Goal: Task Accomplishment & Management: Manage account settings

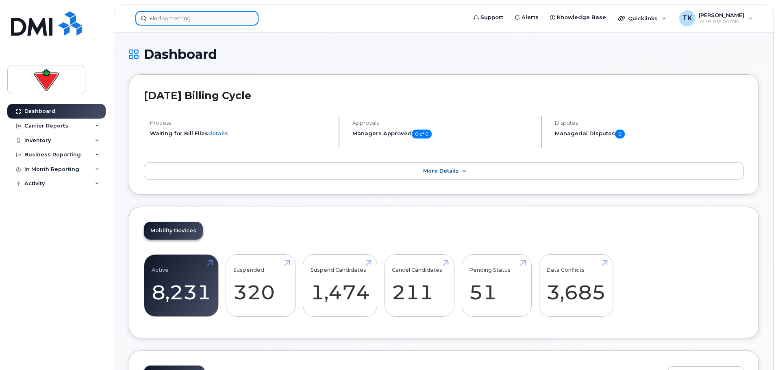
paste input "[PERSON_NAME]"
click at [202, 21] on input at bounding box center [196, 18] width 123 height 15
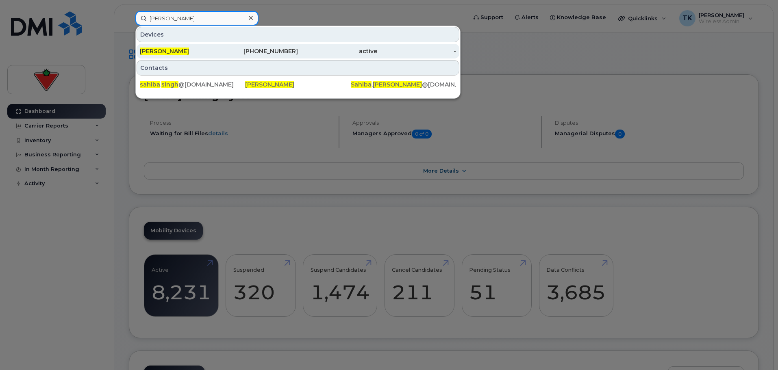
type input "Sahiba Singh"
click at [175, 44] on div "Sahiba Singh" at bounding box center [179, 51] width 79 height 15
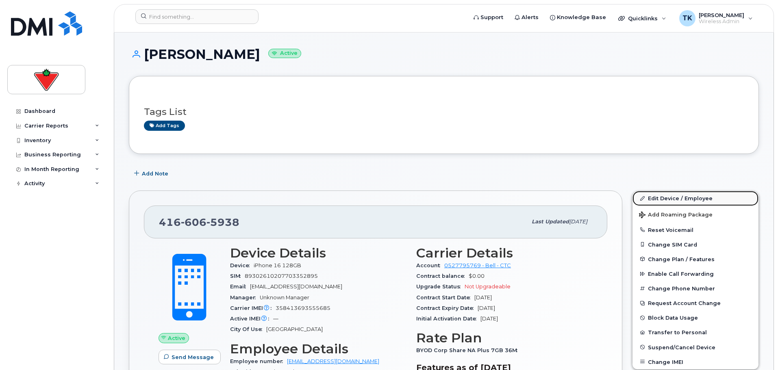
click at [675, 198] on link "Edit Device / Employee" at bounding box center [695, 198] width 126 height 15
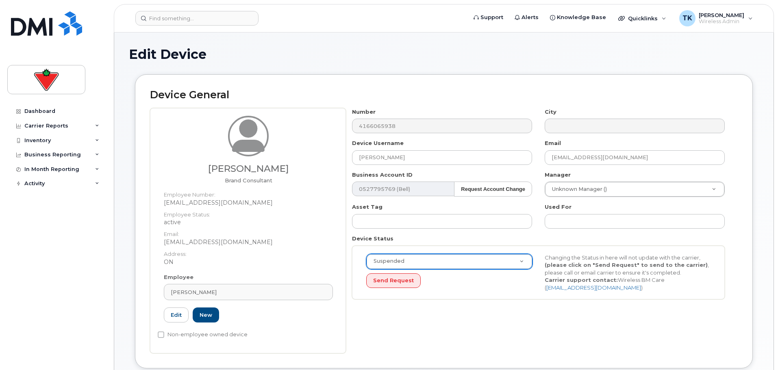
select select "suspended"
click at [580, 222] on input "text" at bounding box center [635, 221] width 180 height 15
click at [551, 219] on input "Suspended 08/26/2025 To be Redeployed" at bounding box center [635, 221] width 180 height 15
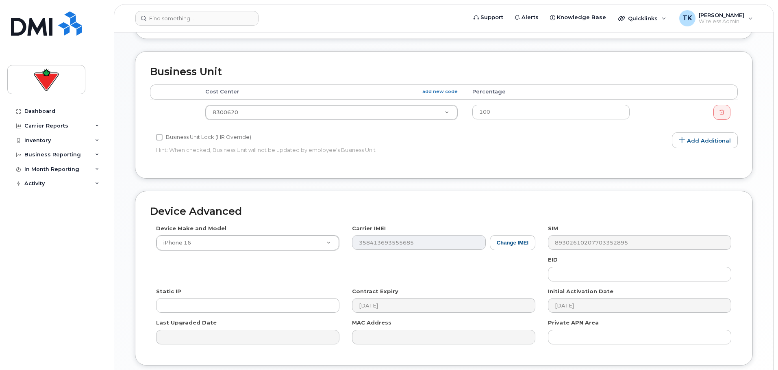
scroll to position [393, 0]
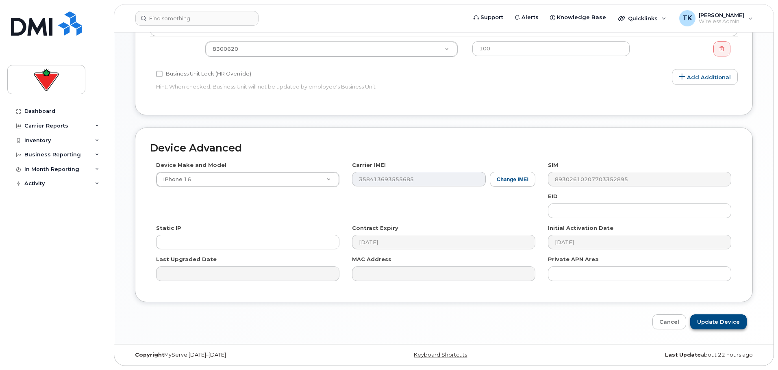
type input "TK: Suspended 08/26/2025 To be Redeployed"
click at [719, 324] on input "Update Device" at bounding box center [718, 322] width 56 height 15
type input "Saving..."
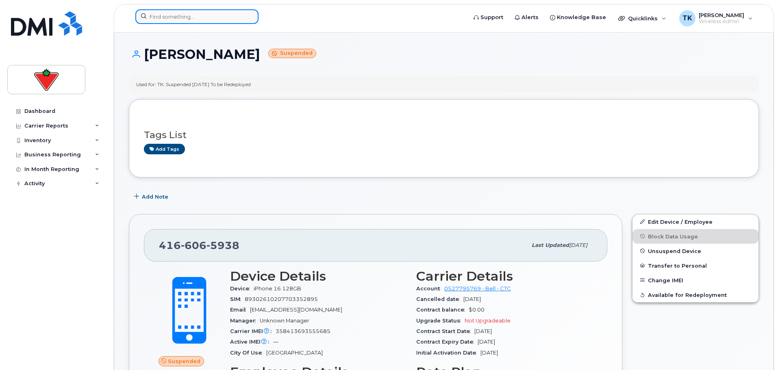
click at [200, 22] on input at bounding box center [196, 16] width 123 height 15
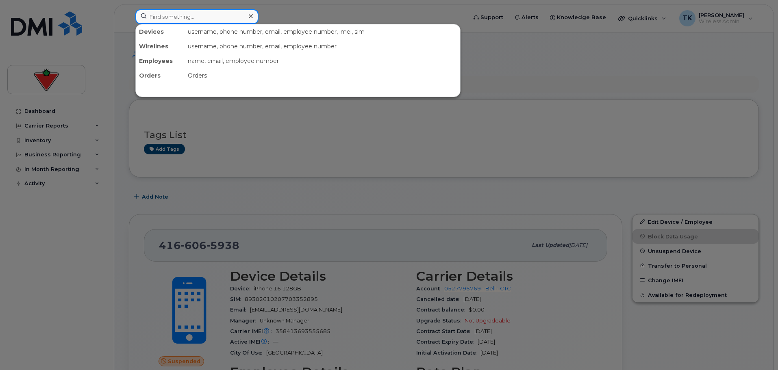
paste input "[PERSON_NAME]"
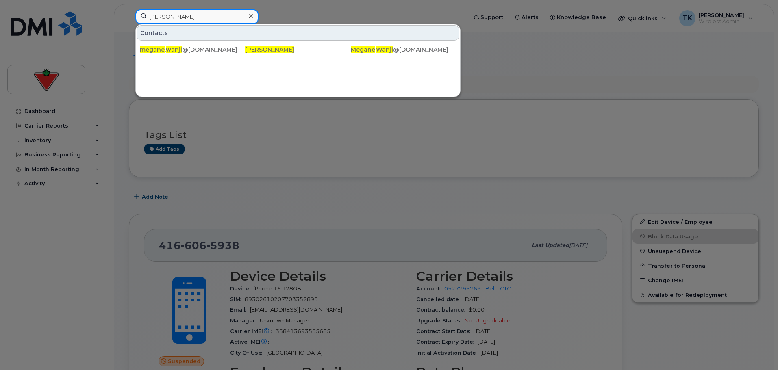
drag, startPoint x: 193, startPoint y: 22, endPoint x: 24, endPoint y: 0, distance: 170.5
paste input "LLamontagne"
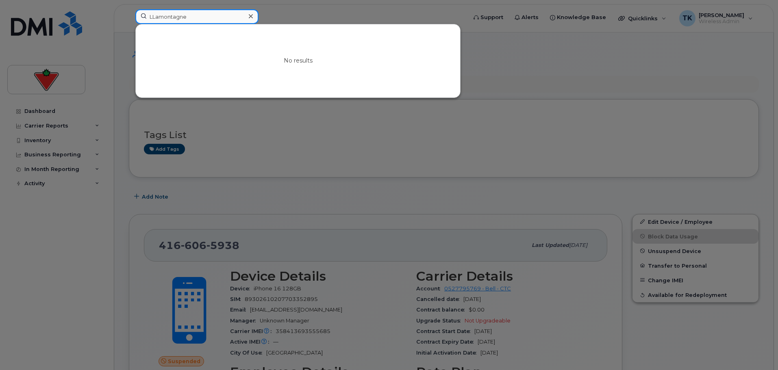
click at [154, 17] on input "LLamontagne" at bounding box center [196, 16] width 123 height 15
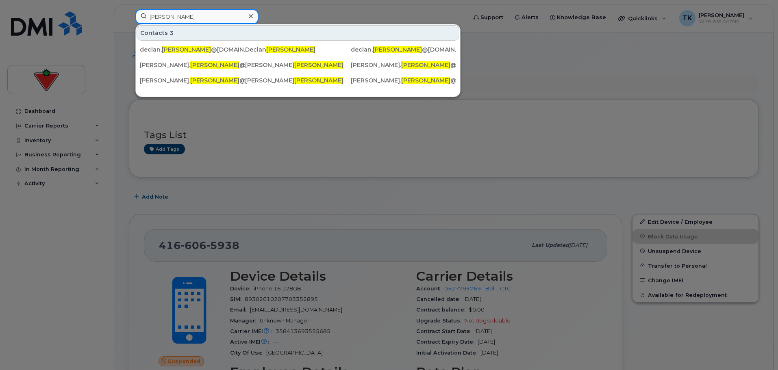
drag, startPoint x: 195, startPoint y: 17, endPoint x: -25, endPoint y: -10, distance: 221.5
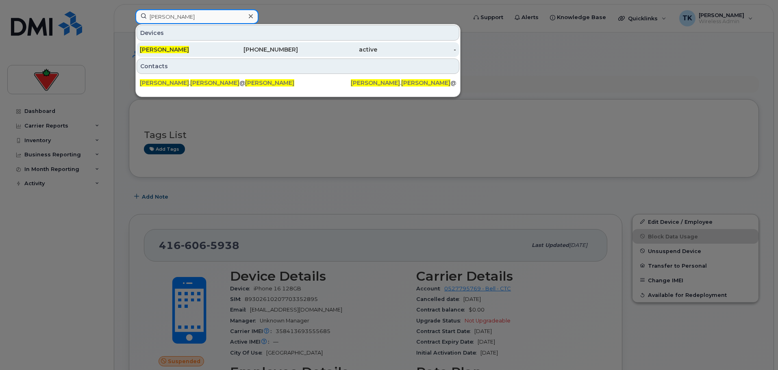
type input "carole roy"
click at [231, 48] on div "514-247-2039" at bounding box center [258, 50] width 79 height 8
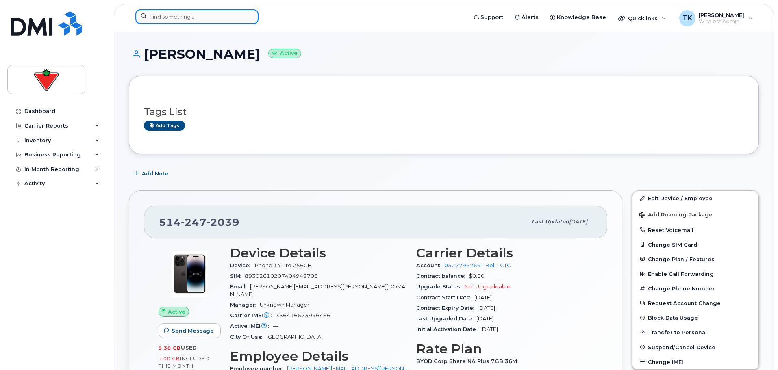
click at [224, 20] on input at bounding box center [196, 16] width 123 height 15
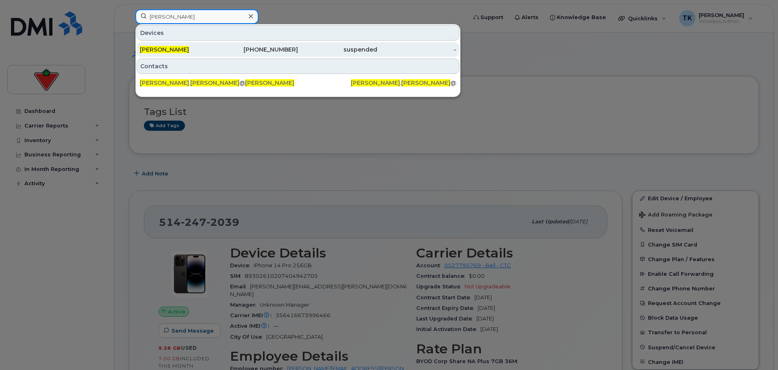
type input "derek drennan"
click at [165, 45] on div "[PERSON_NAME]" at bounding box center [179, 49] width 79 height 15
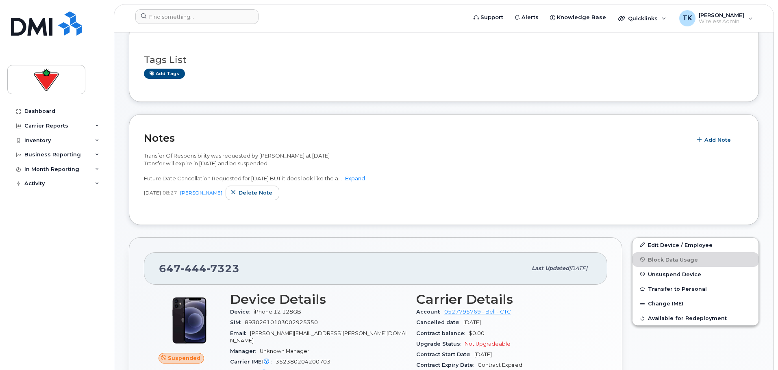
scroll to position [163, 0]
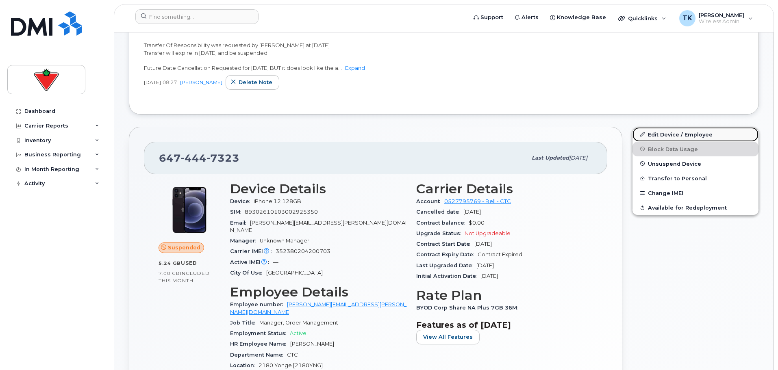
click at [666, 131] on link "Edit Device / Employee" at bounding box center [695, 134] width 126 height 15
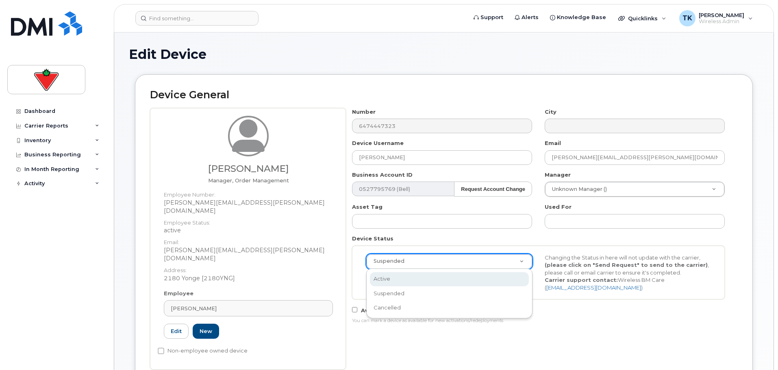
select select "active"
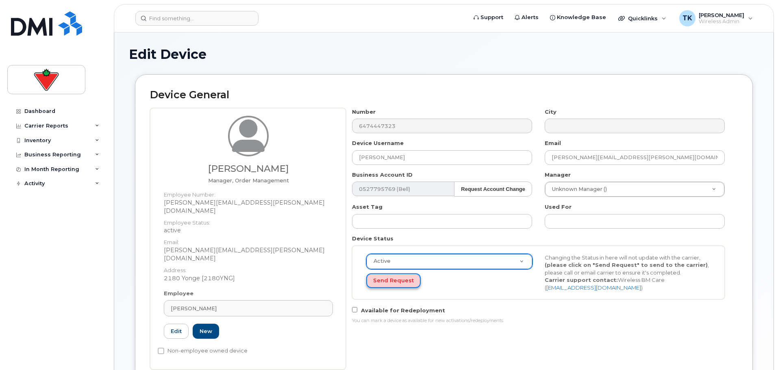
click at [393, 280] on button "Send Request" at bounding box center [393, 280] width 54 height 15
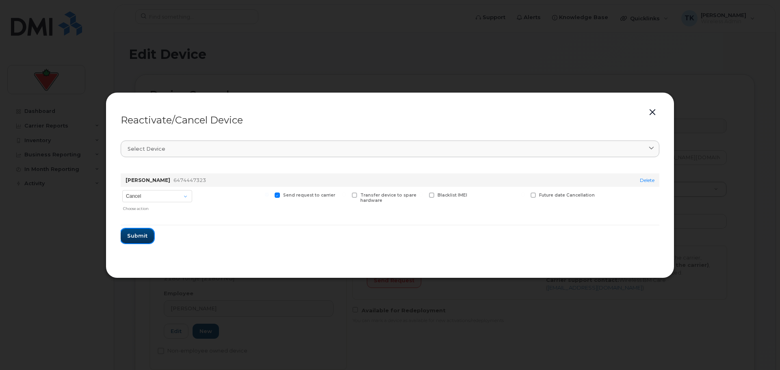
click at [132, 239] on span "Submit" at bounding box center [137, 236] width 20 height 8
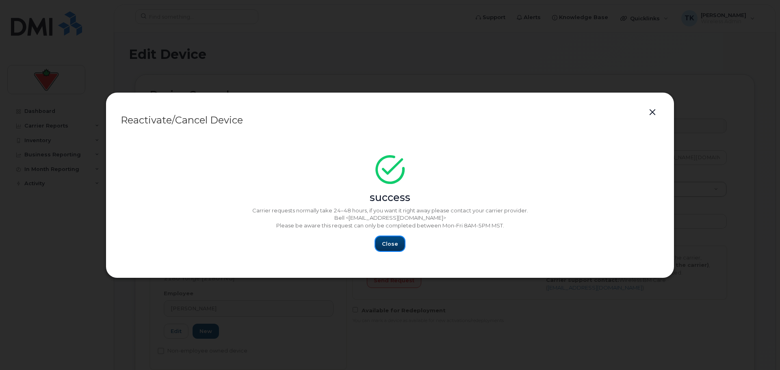
click at [394, 239] on button "Close" at bounding box center [390, 244] width 29 height 15
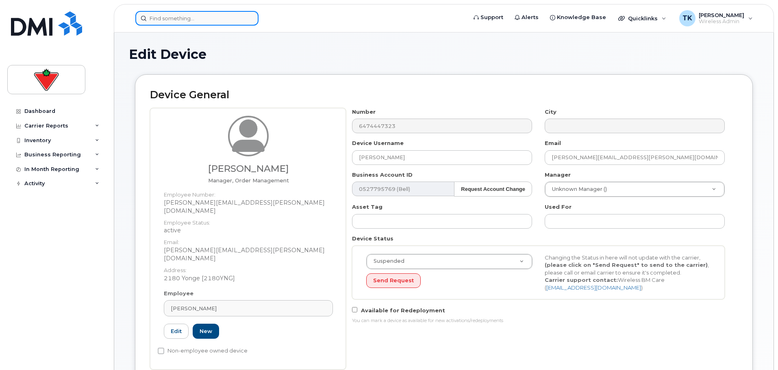
click at [241, 25] on input at bounding box center [196, 18] width 123 height 15
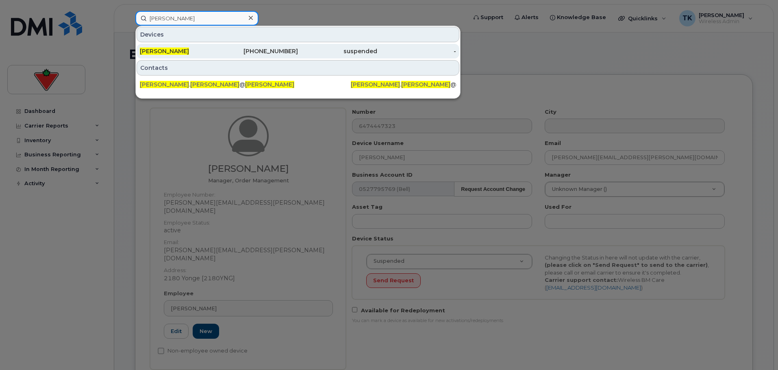
type input "derek drennan"
click at [160, 46] on div "[PERSON_NAME]" at bounding box center [179, 51] width 79 height 15
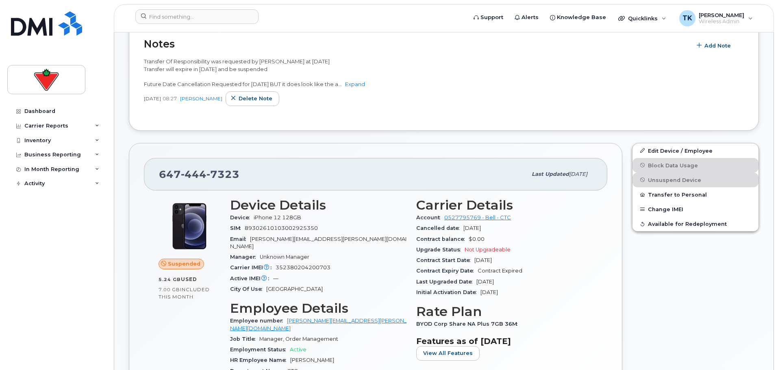
scroll to position [163, 0]
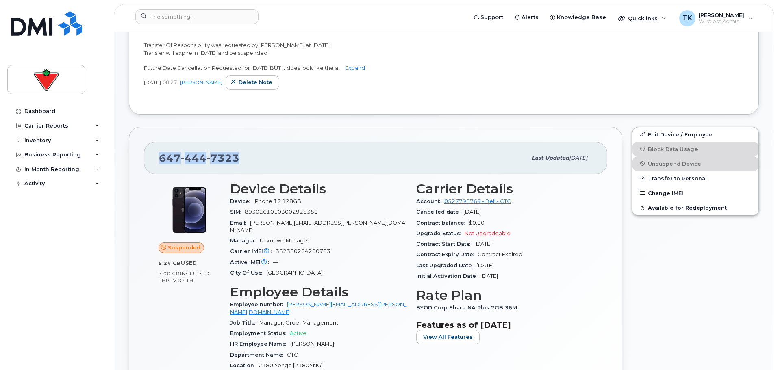
drag, startPoint x: 247, startPoint y: 155, endPoint x: 153, endPoint y: 165, distance: 94.0
click at [153, 165] on div "[PHONE_NUMBER] Last updated [DATE]" at bounding box center [375, 158] width 463 height 33
copy span "[PHONE_NUMBER]"
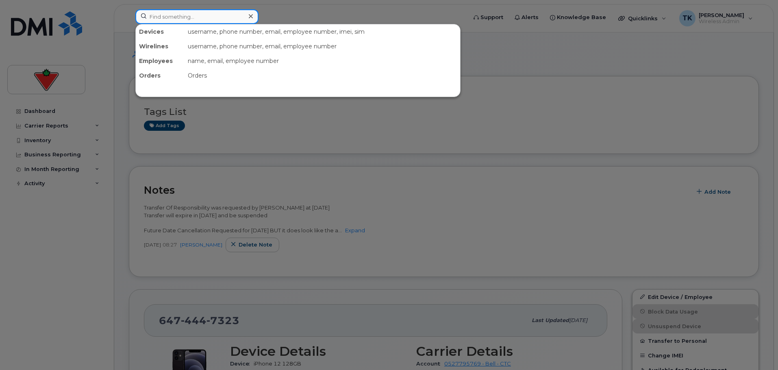
click at [181, 19] on input at bounding box center [196, 16] width 123 height 15
paste input "6474447323"
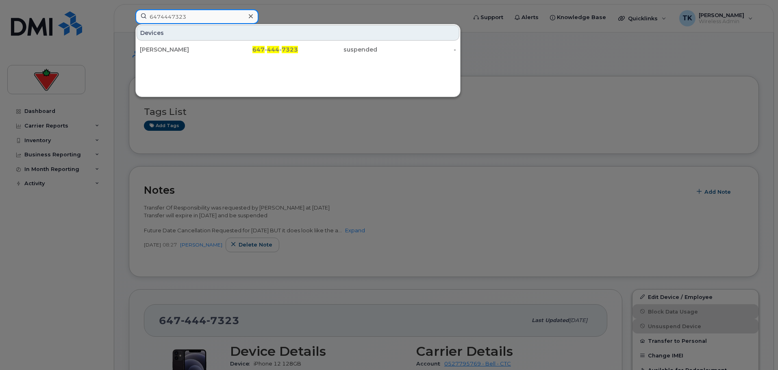
drag, startPoint x: 206, startPoint y: 17, endPoint x: 71, endPoint y: 17, distance: 135.3
click at [129, 17] on div "6474447323 Devices [PERSON_NAME] 647 - 444 - 7323 suspended -" at bounding box center [298, 18] width 339 height 18
paste input "4167099622"
click at [226, 18] on input "4167099622" at bounding box center [196, 16] width 123 height 15
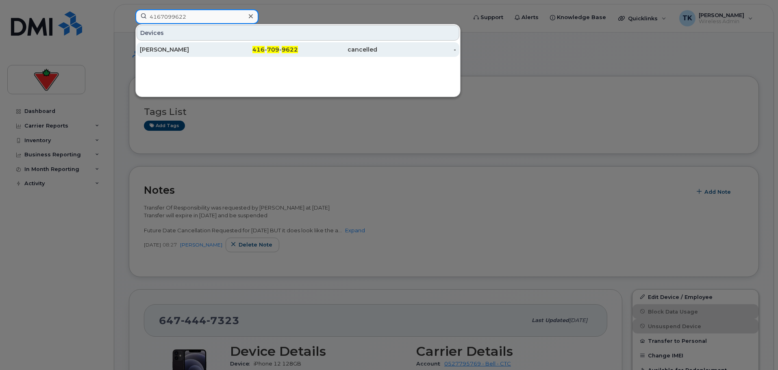
type input "4167099622"
